Goal: Find contact information: Find contact information

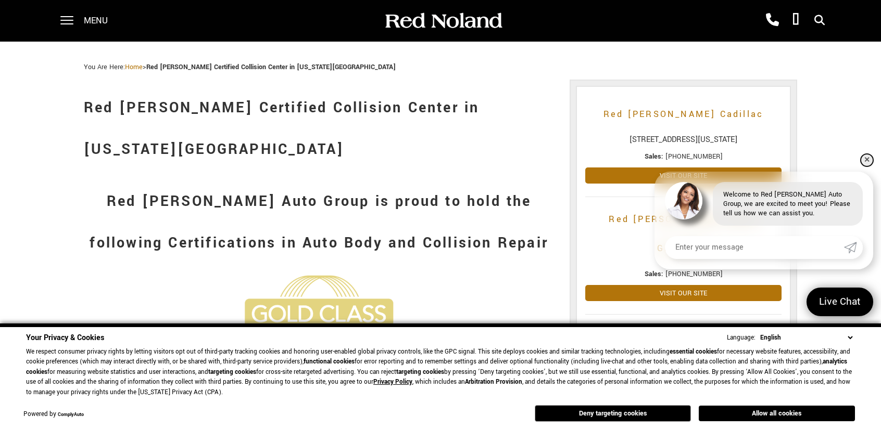
click at [867, 155] on link "✕" at bounding box center [866, 160] width 12 height 12
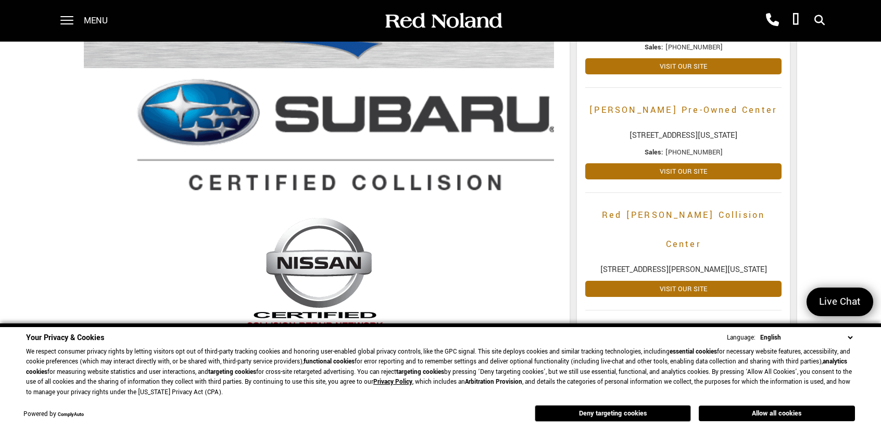
scroll to position [468, 0]
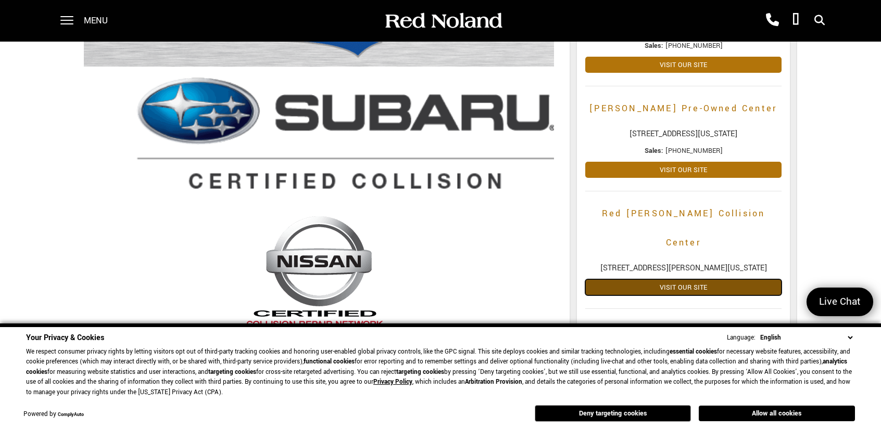
click at [694, 280] on link "Visit Our Site" at bounding box center [683, 288] width 196 height 16
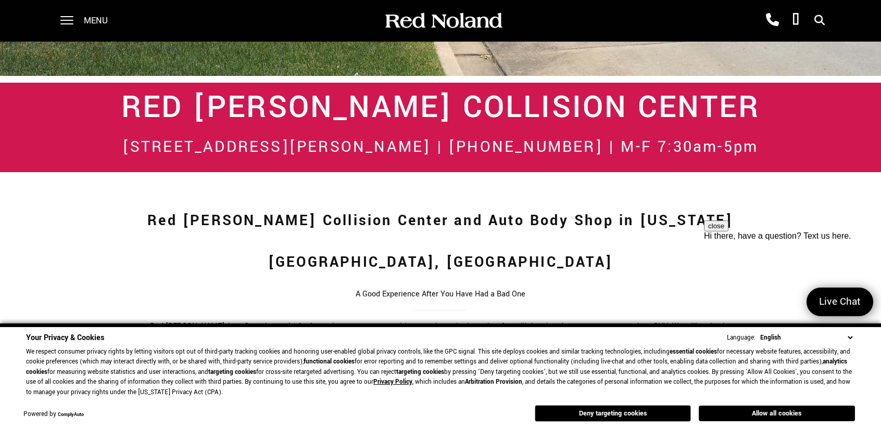
scroll to position [468, 0]
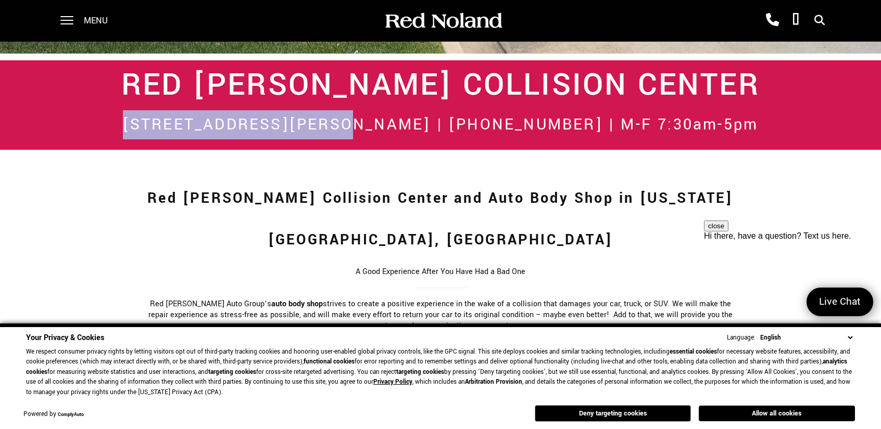
drag, startPoint x: 378, startPoint y: 124, endPoint x: 177, endPoint y: 124, distance: 200.9
click at [177, 124] on h2 "[STREET_ADDRESS][PERSON_NAME] | [PHONE_NUMBER] | M-F 7:30am-5pm" at bounding box center [440, 124] width 713 height 29
click at [338, 144] on div "Red [PERSON_NAME] Collision Center [STREET_ADDRESS][PERSON_NAME] | [PHONE_NUMBE…" at bounding box center [440, 105] width 729 height 90
drag, startPoint x: 399, startPoint y: 124, endPoint x: 164, endPoint y: 125, distance: 234.2
click at [164, 125] on h2 "[STREET_ADDRESS][PERSON_NAME] | [PHONE_NUMBER] | M-F 7:30am-5pm" at bounding box center [440, 124] width 713 height 29
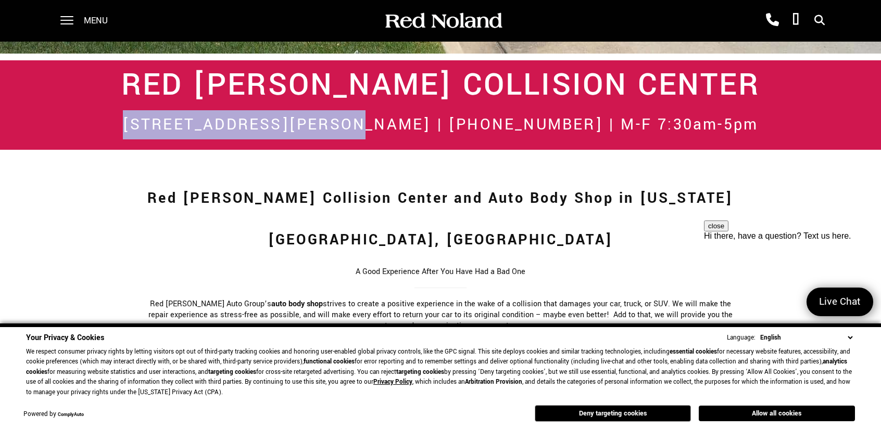
copy h2 "[STREET_ADDRESS][PERSON_NAME]"
